Goal: Communication & Community: Ask a question

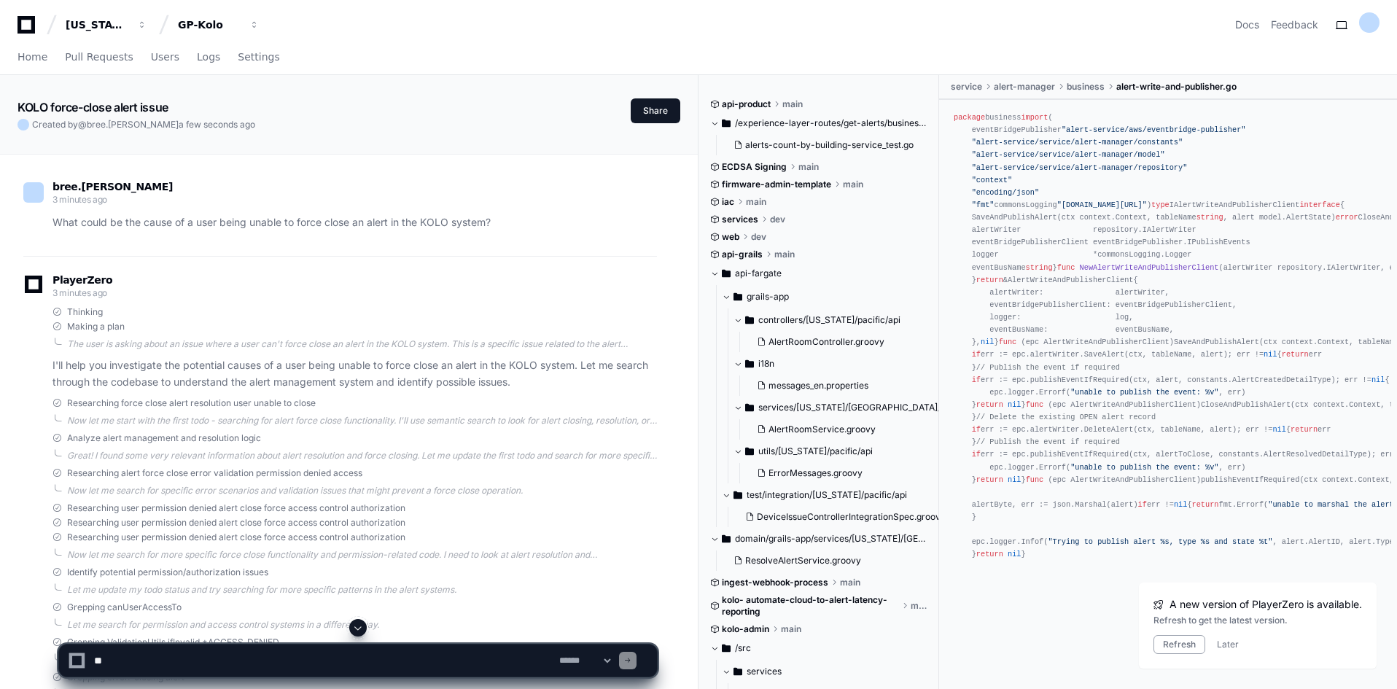
click at [152, 662] on textarea at bounding box center [323, 661] width 465 height 32
paste textarea "**********"
type textarea "**********"
